Goal: Transaction & Acquisition: Obtain resource

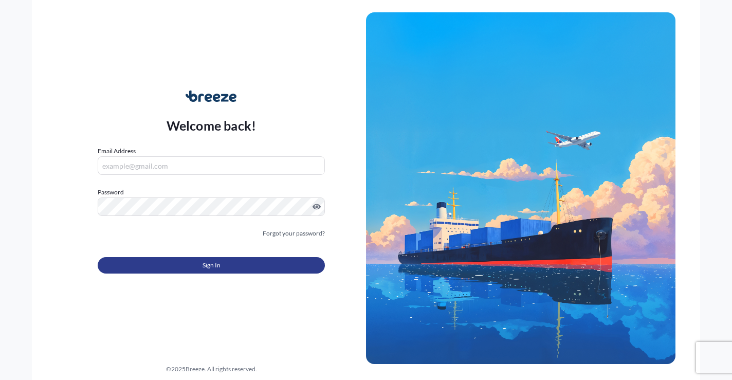
type input "[EMAIL_ADDRESS][DOMAIN_NAME]"
click at [215, 263] on span "Sign In" at bounding box center [212, 265] width 18 height 10
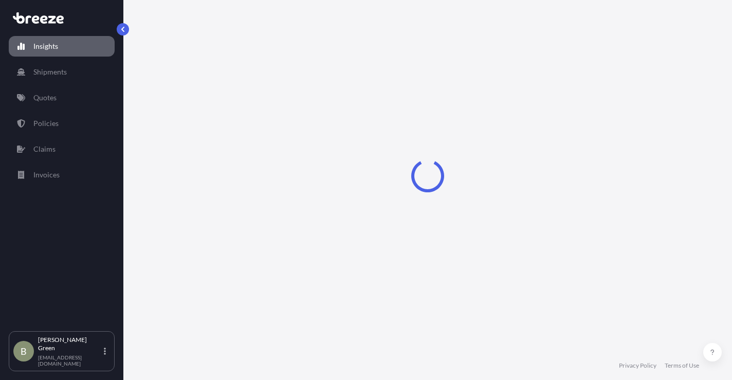
select select "2025"
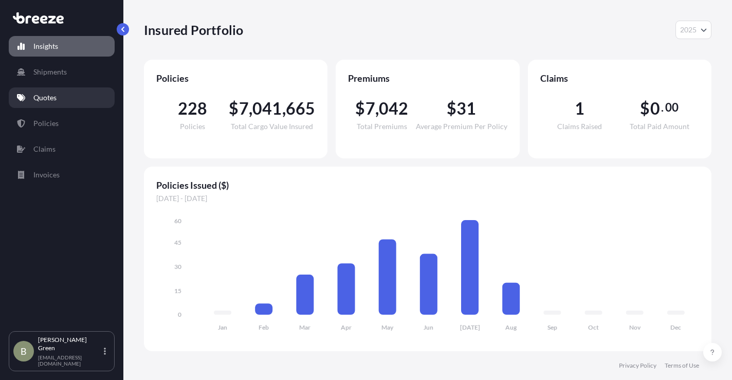
click at [47, 98] on p "Quotes" at bounding box center [44, 98] width 23 height 10
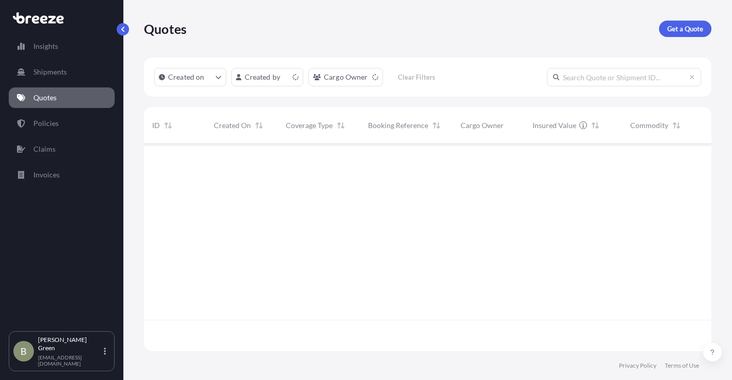
scroll to position [205, 560]
click at [676, 26] on p "Get a Quote" at bounding box center [685, 29] width 36 height 10
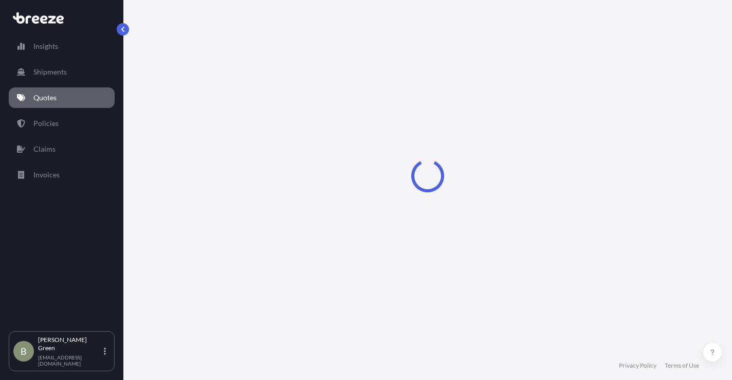
select select "Sea"
select select "1"
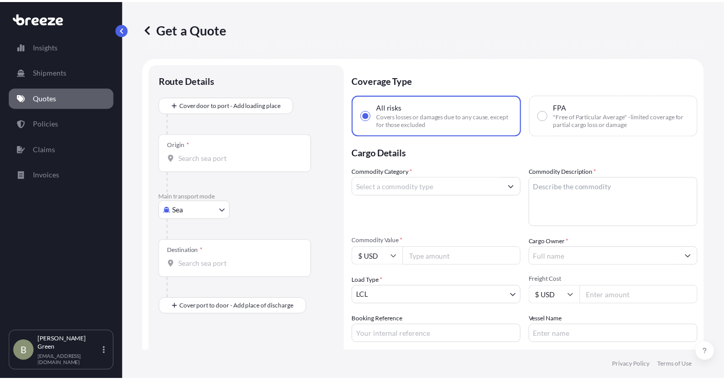
scroll to position [16, 0]
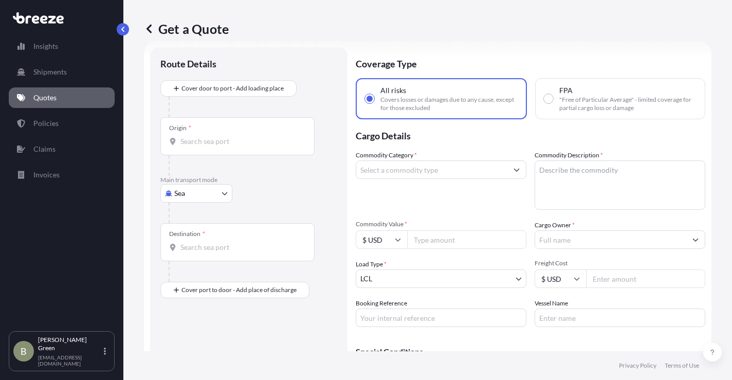
click at [236, 144] on input "Origin *" at bounding box center [240, 141] width 121 height 10
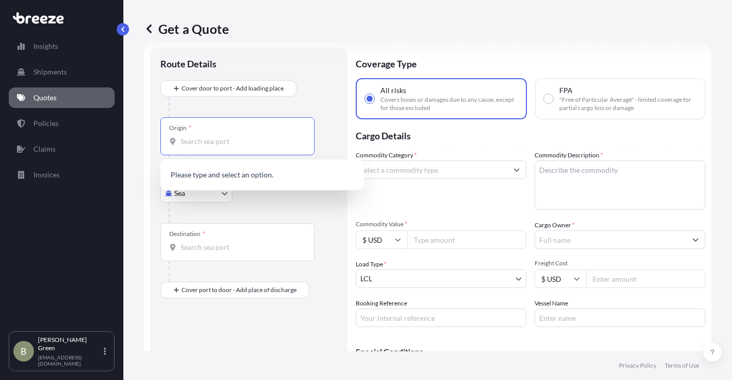
click at [270, 206] on div at bounding box center [253, 213] width 169 height 21
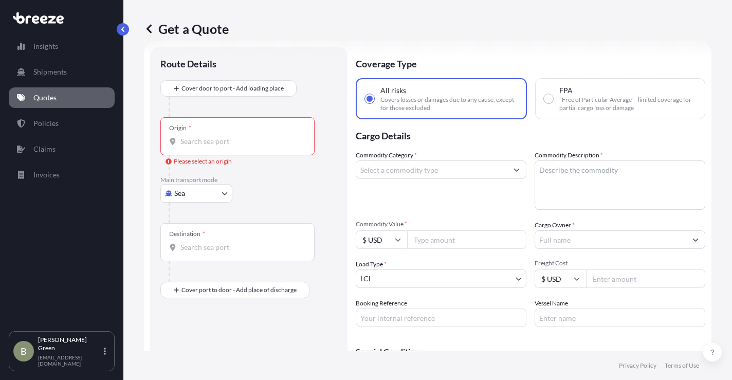
click at [219, 197] on body "0 options available. Insights Shipments Quotes Policies Claims Invoices B [PERS…" at bounding box center [366, 190] width 732 height 380
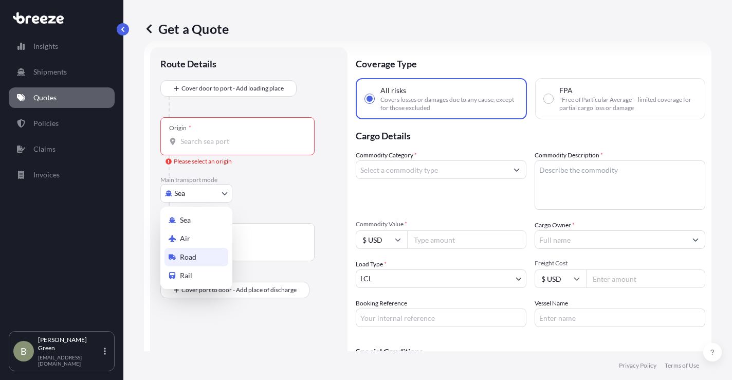
click at [194, 249] on div "Road" at bounding box center [197, 257] width 64 height 19
select select "Road"
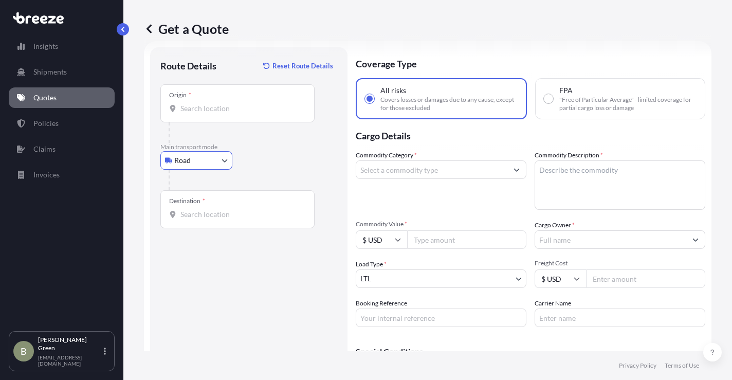
click at [222, 111] on input "Origin *" at bounding box center [240, 108] width 121 height 10
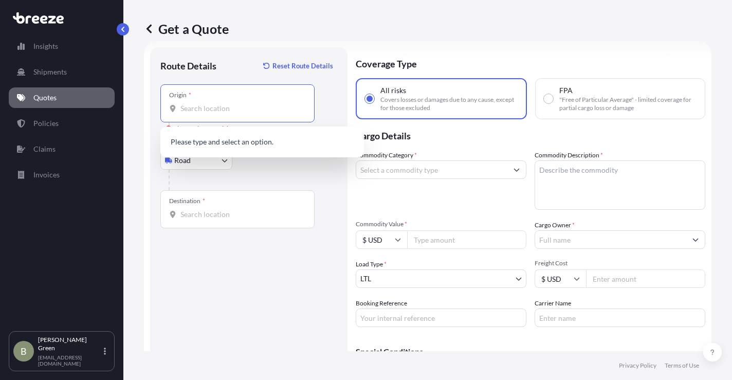
click at [189, 112] on input "Origin * Please select an origin" at bounding box center [240, 108] width 121 height 10
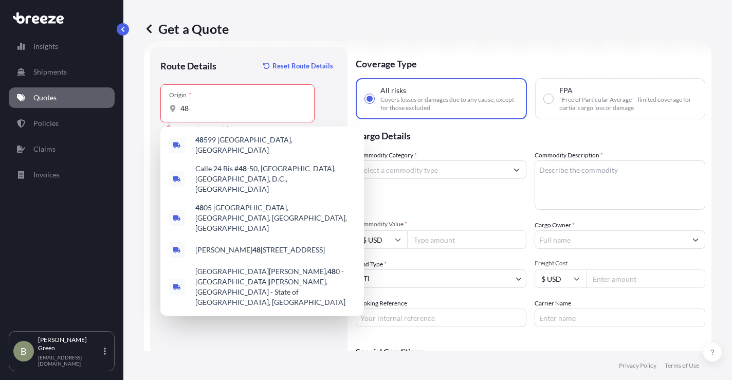
click at [209, 117] on div "Origin * 48" at bounding box center [237, 103] width 154 height 38
click at [209, 114] on input "48" at bounding box center [240, 108] width 121 height 10
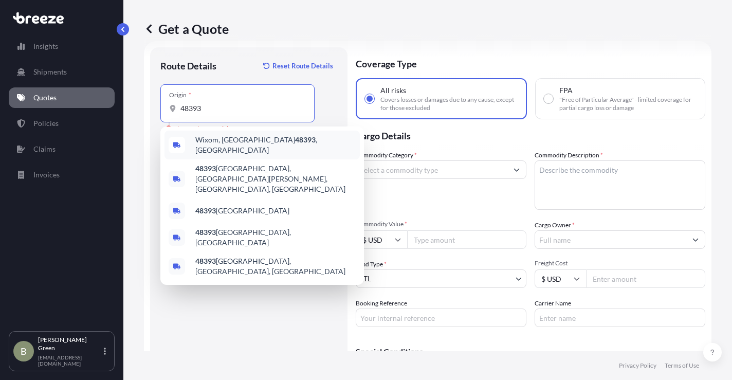
click at [215, 144] on span "Wixom, MI 48393 , [GEOGRAPHIC_DATA]" at bounding box center [275, 145] width 160 height 21
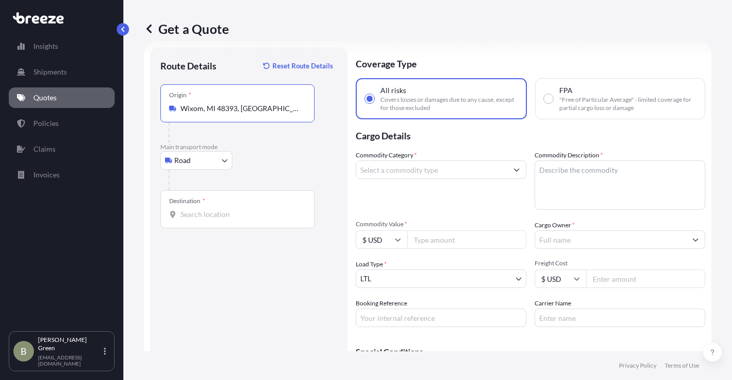
type input "Wixom, MI 48393, [GEOGRAPHIC_DATA]"
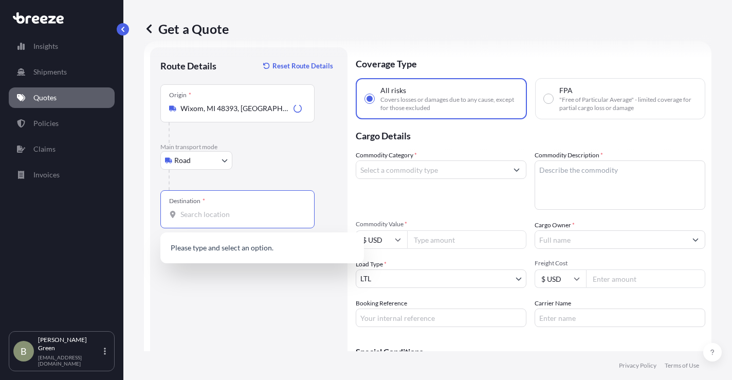
click at [202, 215] on input "Destination *" at bounding box center [240, 214] width 121 height 10
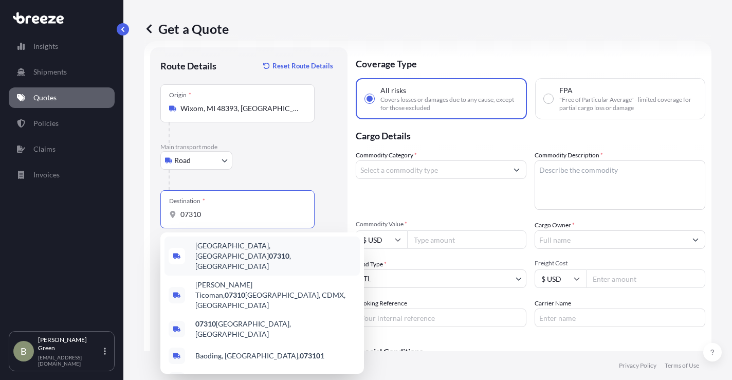
click at [227, 246] on span "[GEOGRAPHIC_DATA] , [GEOGRAPHIC_DATA]" at bounding box center [275, 256] width 160 height 31
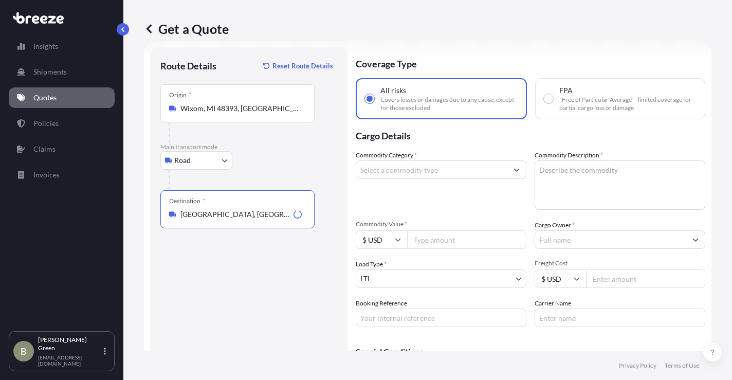
type input "[GEOGRAPHIC_DATA], [GEOGRAPHIC_DATA]"
click at [282, 170] on div at bounding box center [253, 180] width 169 height 21
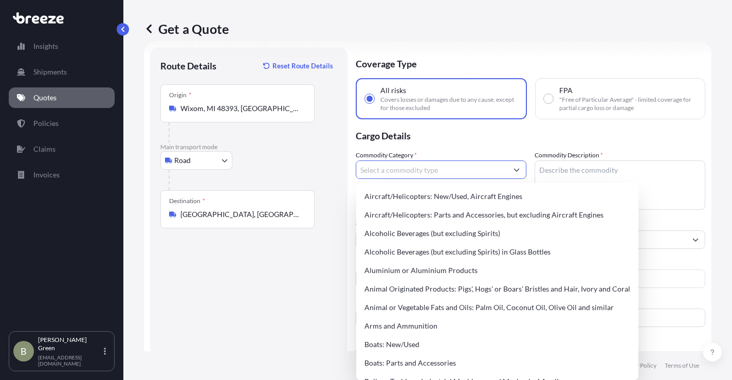
click at [429, 174] on input "Commodity Category *" at bounding box center [431, 169] width 151 height 19
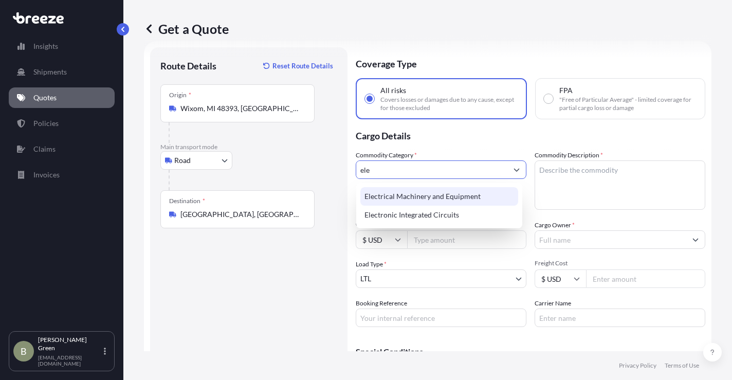
click at [404, 198] on div "Electrical Machinery and Equipment" at bounding box center [439, 196] width 158 height 19
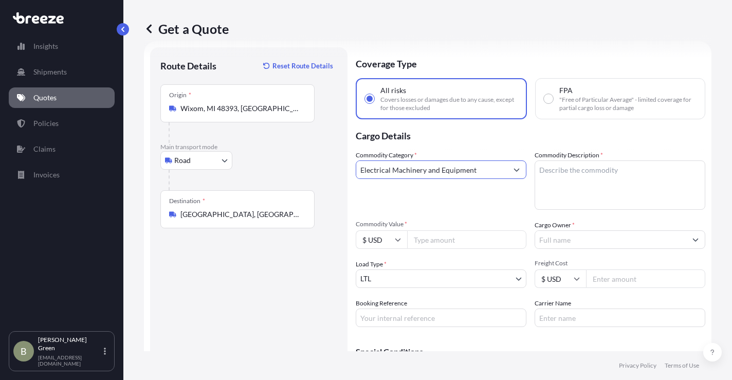
type input "Electrical Machinery and Equipment"
click at [579, 170] on textarea "Commodity Description *" at bounding box center [620, 184] width 171 height 49
type textarea "AV Gear"
click at [446, 239] on input "Commodity Value *" at bounding box center [466, 239] width 119 height 19
type input "160000"
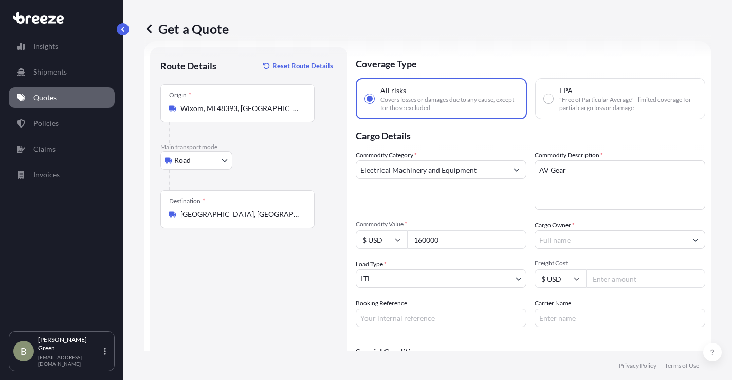
click at [542, 243] on input "Cargo Owner *" at bounding box center [610, 239] width 151 height 19
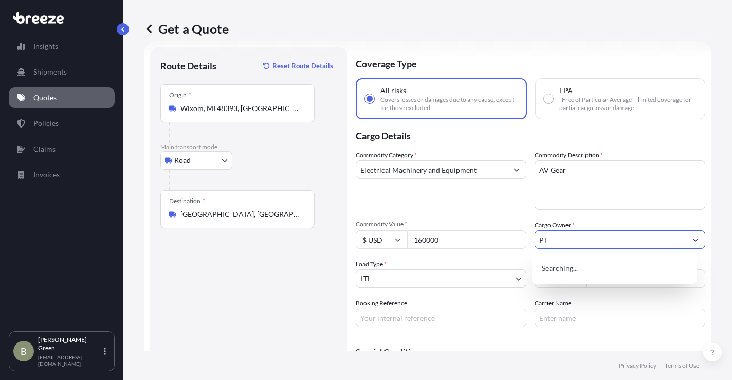
type input "PTG"
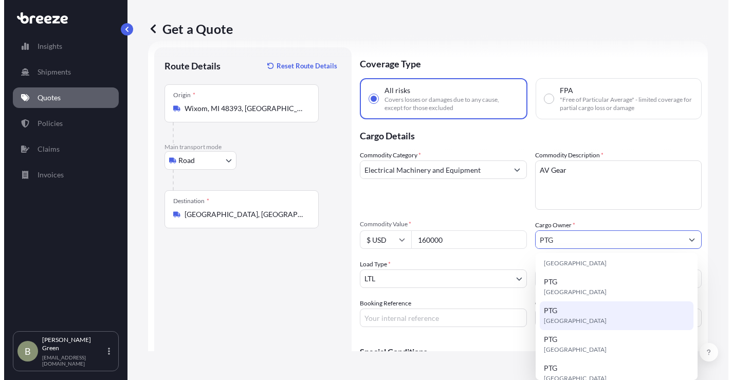
scroll to position [103, 0]
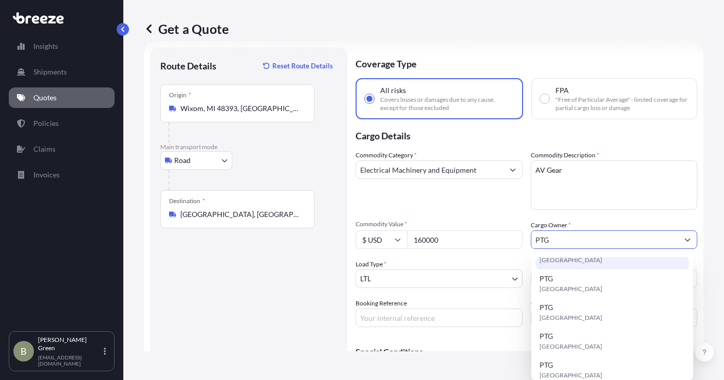
drag, startPoint x: 553, startPoint y: 239, endPoint x: 501, endPoint y: 242, distance: 52.6
click at [501, 242] on div "Commodity Category * Electrical Machinery and Equipment Commodity Description *…" at bounding box center [527, 238] width 342 height 177
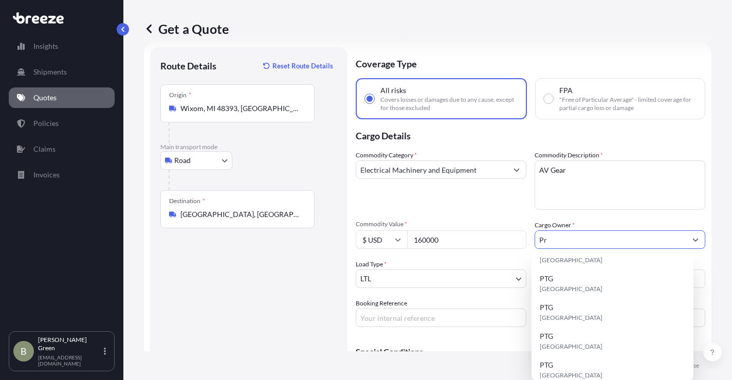
scroll to position [0, 0]
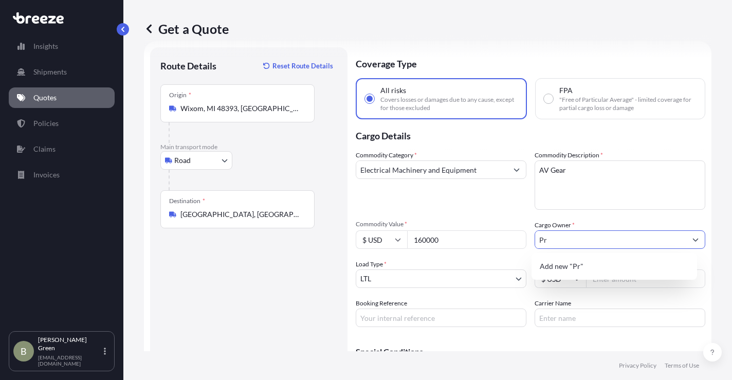
type input "P"
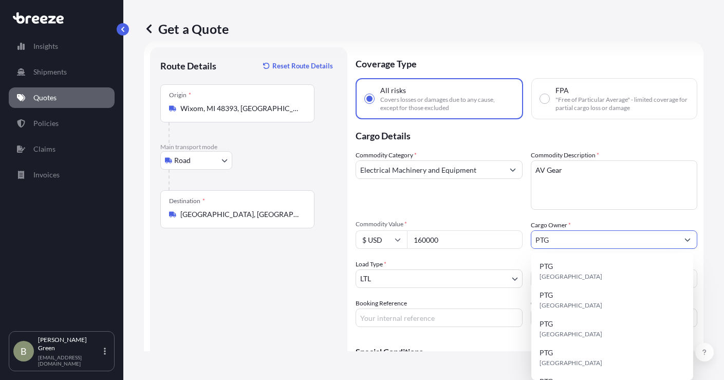
type input "PTG"
click at [487, 261] on div "Load Type * LTL" at bounding box center [439, 273] width 167 height 29
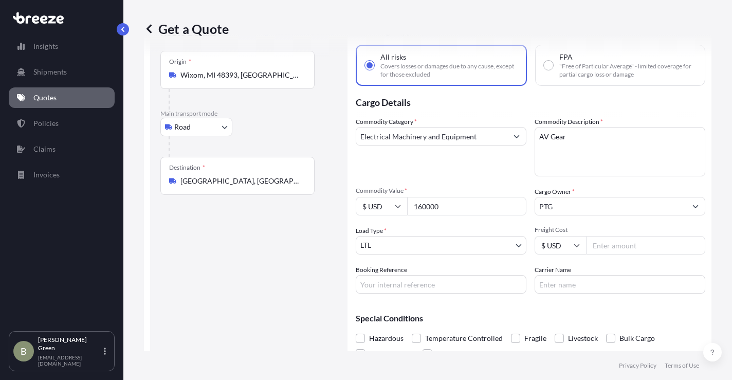
scroll to position [68, 0]
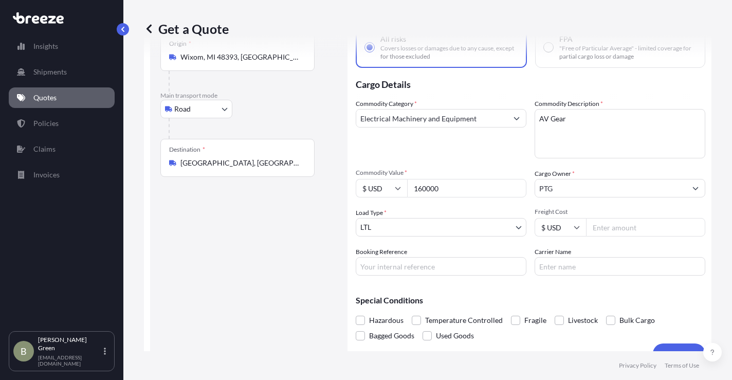
click at [591, 224] on input "Freight Cost" at bounding box center [645, 227] width 119 height 19
click at [598, 230] on input "Freight Cost" at bounding box center [645, 227] width 119 height 19
type input "1498"
click at [391, 269] on input "Booking Reference" at bounding box center [441, 266] width 171 height 19
click at [391, 265] on input "Booking Reference" at bounding box center [441, 266] width 171 height 19
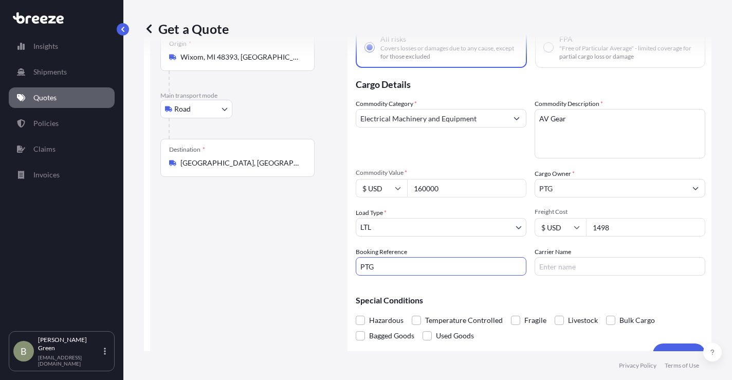
paste input "[GEOGRAPHIC_DATA], [GEOGRAPHIC_DATA]"
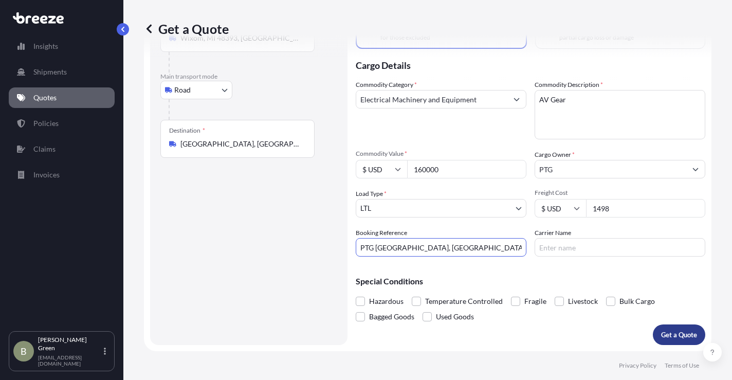
type input "PTG [GEOGRAPHIC_DATA], [GEOGRAPHIC_DATA]"
click at [667, 326] on button "Get a Quote" at bounding box center [679, 334] width 52 height 21
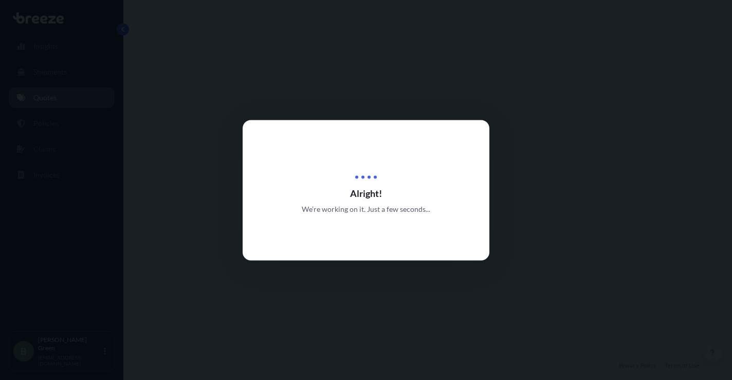
select select "Road"
select select "1"
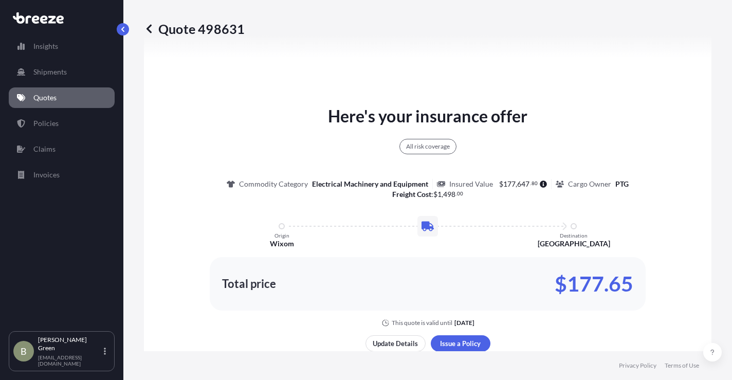
scroll to position [551, 0]
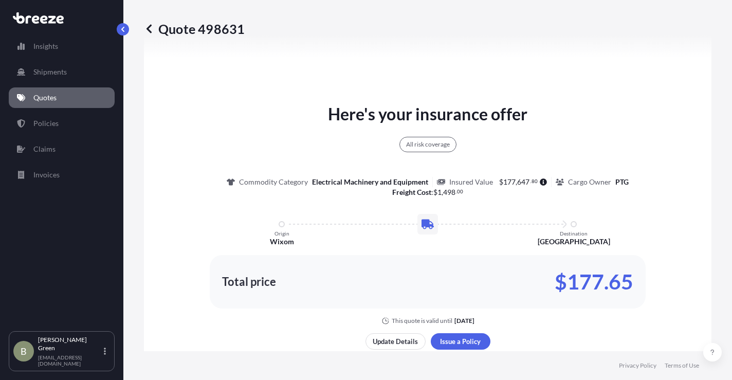
click at [645, 147] on div "Here's your insurance offer All risk coverage Commodity Category Electrical Mac…" at bounding box center [427, 213] width 539 height 223
drag, startPoint x: 710, startPoint y: 94, endPoint x: 702, endPoint y: 94, distance: 7.7
click at [710, 94] on div "Quote 498631 Route Details Place of loading Road Road Rail Origin * [GEOGRAPHIC…" at bounding box center [427, 175] width 609 height 351
